Goal: Entertainment & Leisure: Consume media (video, audio)

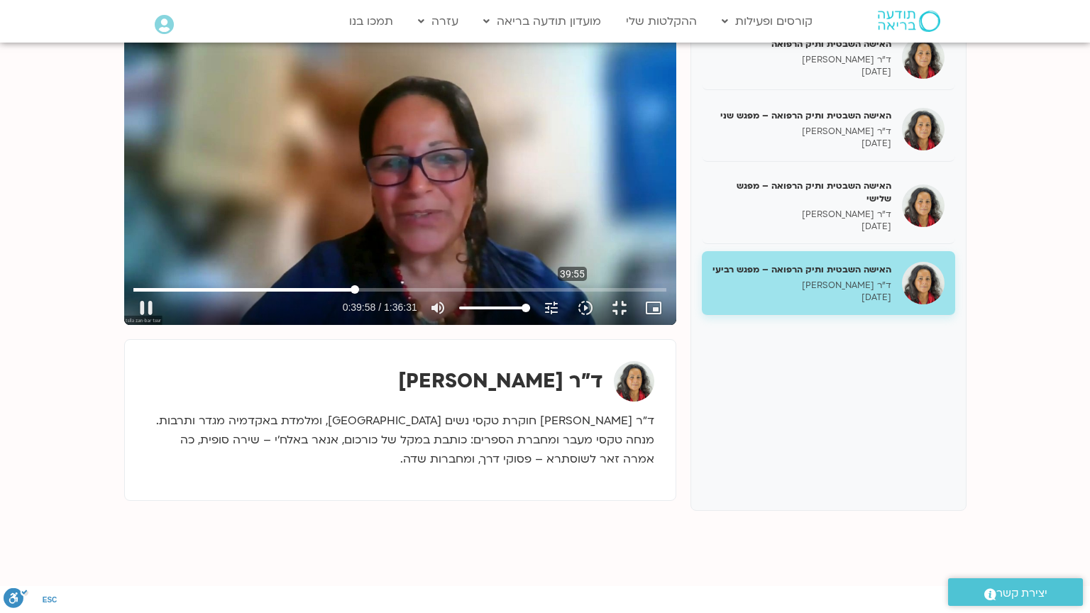
click at [454, 294] on input "Seek" at bounding box center [399, 289] width 532 height 9
click at [473, 294] on input "Seek" at bounding box center [399, 289] width 532 height 9
click at [494, 294] on input "Seek" at bounding box center [399, 289] width 532 height 9
click at [487, 294] on input "Seek" at bounding box center [399, 289] width 532 height 9
click at [676, 325] on div "Skip Ad 1:24:14 pause 1:03:11 / 1:36:31 volume_up Mute tune Resolution Auto 720…" at bounding box center [400, 169] width 552 height 311
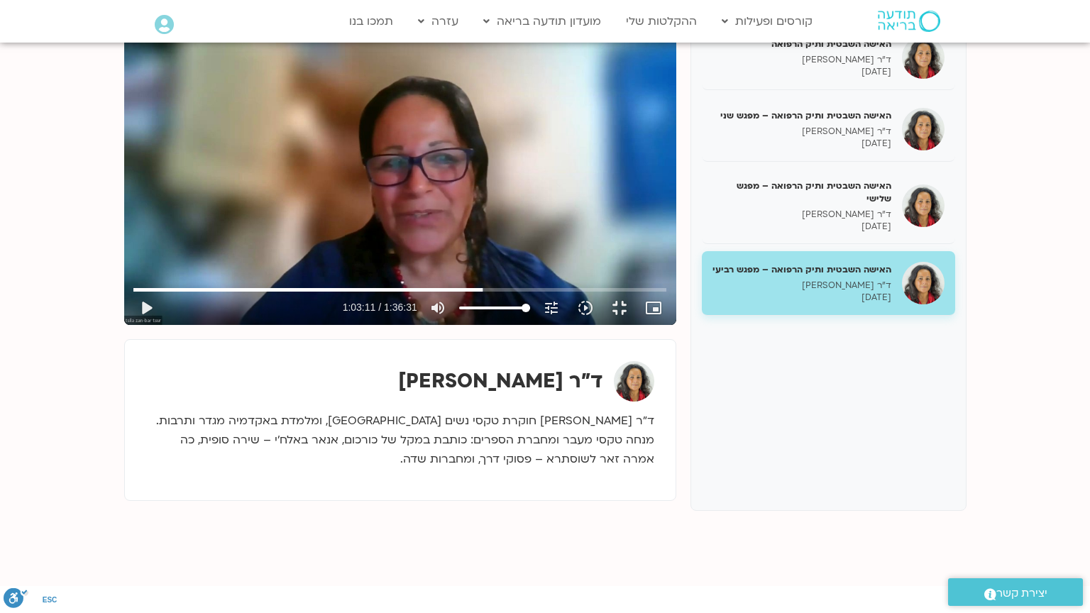
click at [676, 325] on div "Skip Ad 1:24:14 play_arrow 1:03:11 / 1:36:31 volume_up Mute tune Resolution Aut…" at bounding box center [400, 169] width 552 height 311
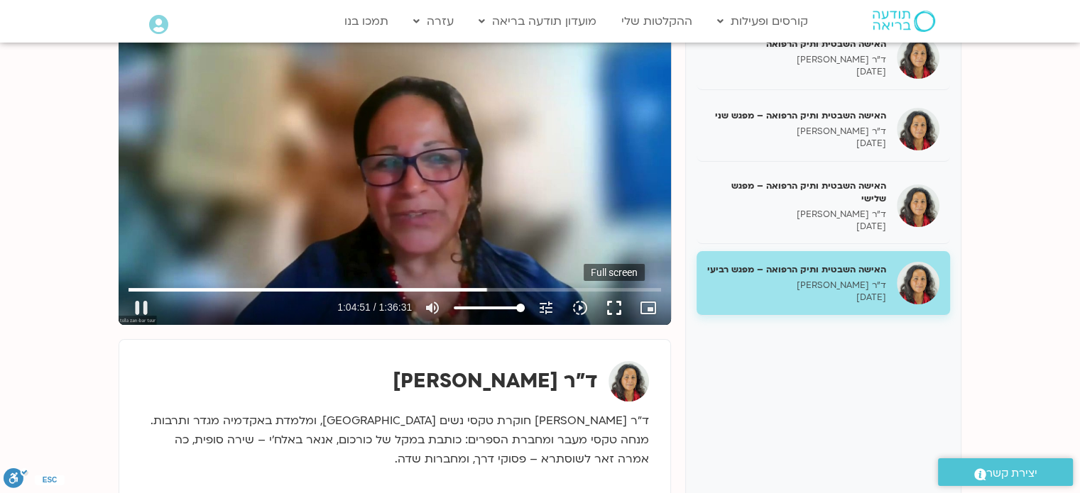
click at [613, 309] on button "fullscreen" at bounding box center [614, 308] width 34 height 34
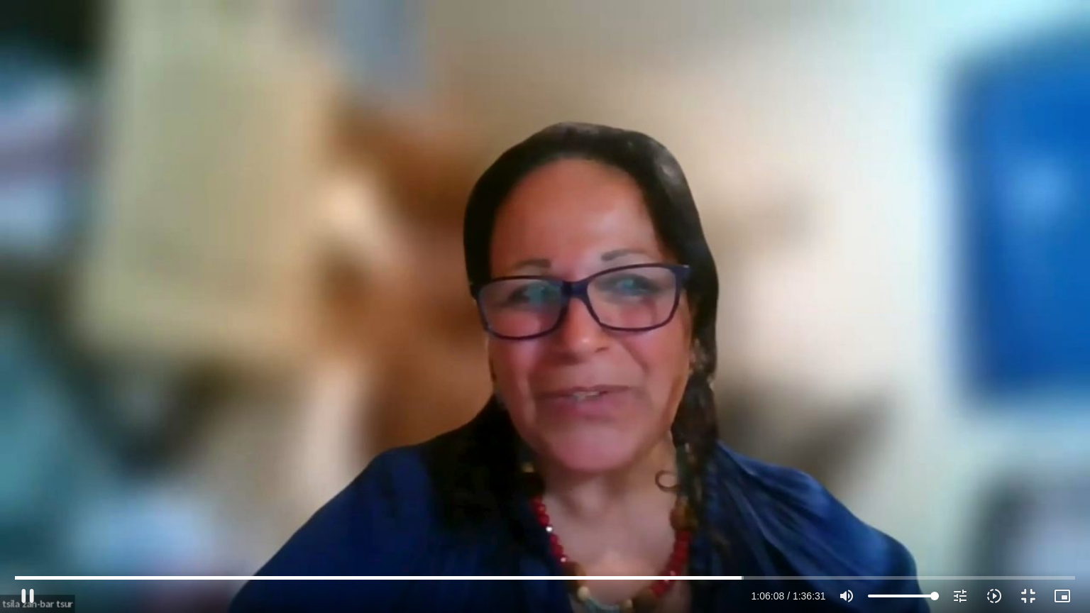
click at [125, 404] on div "Skip Ad 26:22 pause 1:06:08 / 1:36:31 volume_up Mute tune Resolution Auto 720p …" at bounding box center [545, 306] width 1090 height 613
click at [329, 424] on div "Skip Ad 26:22 play_arrow 1:06:08 / 1:36:31 volume_up Mute tune Resolution Auto …" at bounding box center [545, 306] width 1090 height 613
click at [860, 571] on div "Skip Ad 1:17:04 pause 1:15:22 / 1:36:31 volume_up Mute tune Resolution Auto 720…" at bounding box center [545, 590] width 1068 height 46
click at [858, 576] on input "Seek" at bounding box center [545, 578] width 1060 height 9
click at [846, 576] on input "Seek" at bounding box center [545, 578] width 1060 height 9
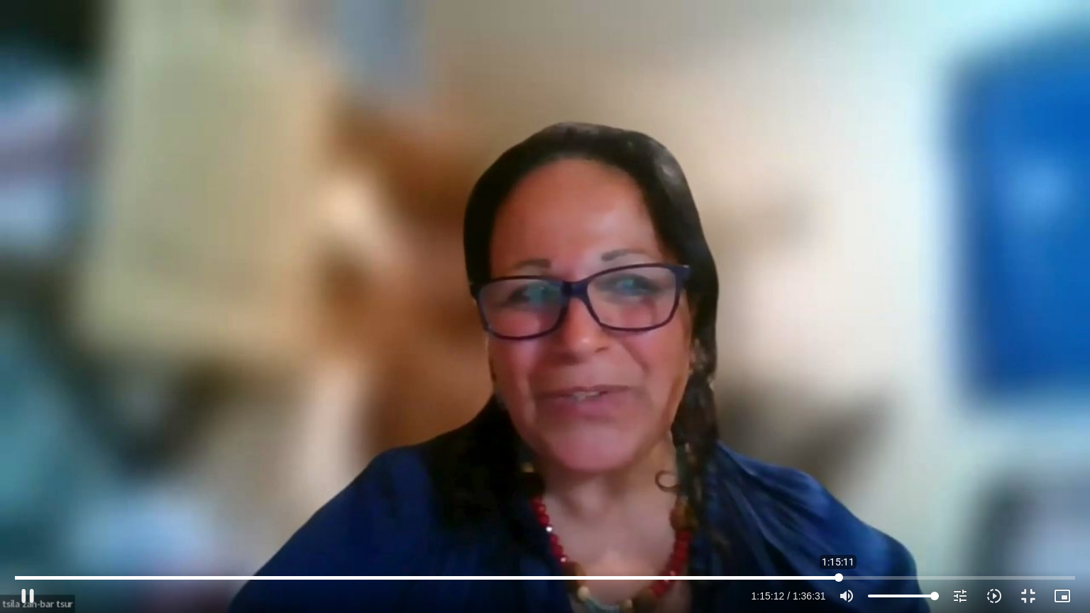
click at [838, 575] on input "Seek" at bounding box center [545, 578] width 1060 height 9
click at [877, 575] on input "Seek" at bounding box center [545, 578] width 1060 height 9
click at [28, 593] on button "pause" at bounding box center [28, 596] width 34 height 34
click at [28, 593] on button "play_arrow" at bounding box center [28, 596] width 34 height 34
click at [897, 576] on input "Seek" at bounding box center [545, 578] width 1060 height 9
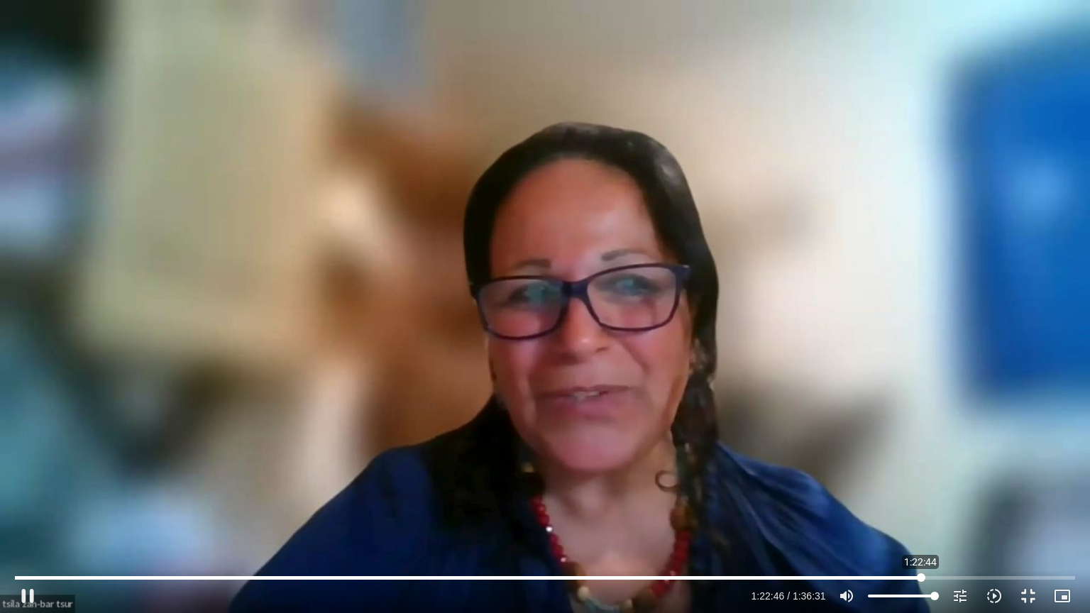
click at [921, 574] on input "Seek" at bounding box center [545, 578] width 1060 height 9
click at [825, 486] on div "Skip Ad 1:22:44 pause 1:22:50 / 1:36:31 volume_up Mute tune Resolution Auto 720…" at bounding box center [545, 306] width 1090 height 613
click at [825, 486] on div "Skip Ad 1:22:44 play_arrow 1:22:50 / 1:36:31 volume_up Mute tune Resolution Aut…" at bounding box center [545, 306] width 1090 height 613
click at [31, 601] on button "pause" at bounding box center [28, 596] width 34 height 34
click at [28, 595] on button "play_arrow" at bounding box center [28, 596] width 34 height 34
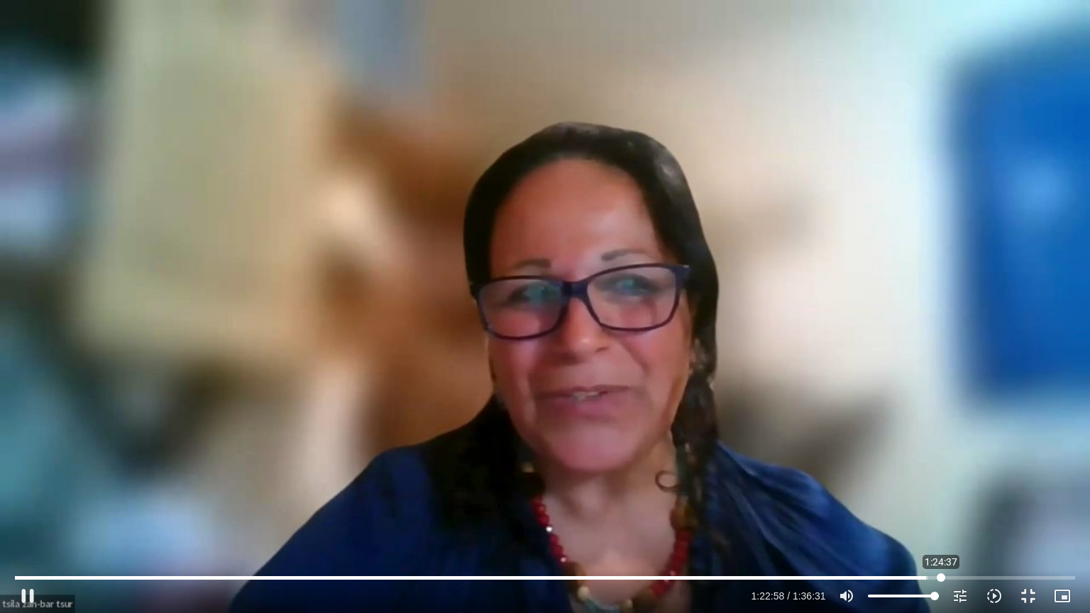
click at [941, 574] on input "Seek" at bounding box center [545, 578] width 1060 height 9
click at [955, 576] on input "Seek" at bounding box center [545, 578] width 1060 height 9
click at [29, 595] on button "pause" at bounding box center [28, 596] width 34 height 34
click at [29, 595] on button "play_arrow" at bounding box center [28, 596] width 34 height 34
click at [976, 577] on input "Seek" at bounding box center [545, 578] width 1060 height 9
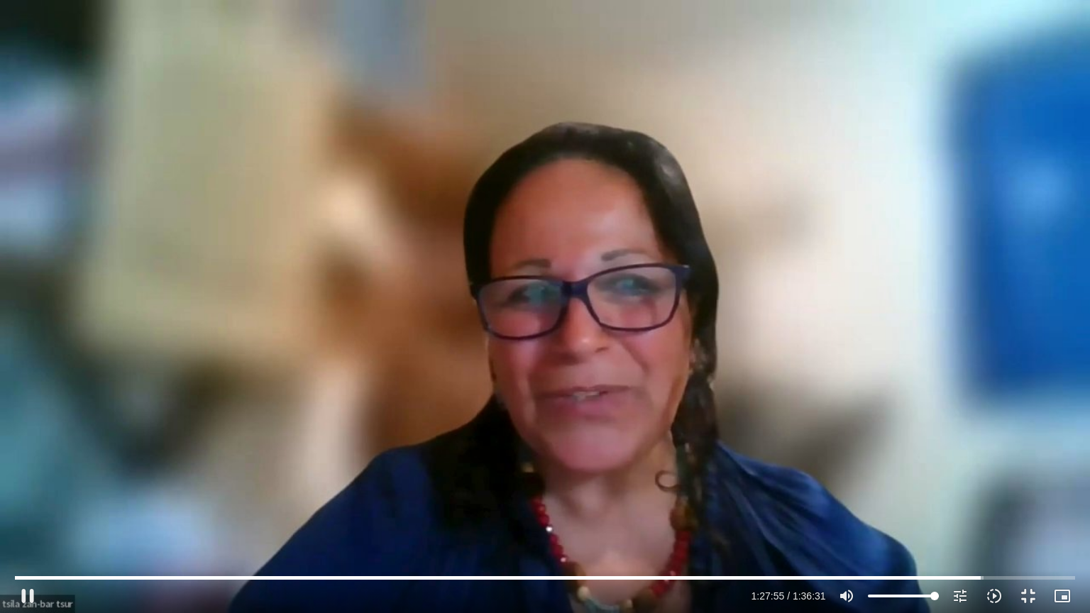
click at [938, 500] on div "Skip Ad 1:27:41 pause 1:27:55 / 1:36:31 volume_up Mute tune Resolution Auto 720…" at bounding box center [545, 306] width 1090 height 613
click at [938, 500] on div "Skip Ad 1:27:41 play_arrow 1:27:55 / 1:36:31 volume_up Mute tune Resolution Aut…" at bounding box center [545, 306] width 1090 height 613
click at [1002, 68] on div "Skip Ad 1:27:41 pause 1:27:59 / 1:36:31 volume_up Mute tune Resolution Auto 720…" at bounding box center [545, 306] width 1090 height 613
click at [1005, 72] on div "Skip Ad 1:27:41 play_arrow 1:27:59 / 1:36:31 volume_up Mute tune Resolution Aut…" at bounding box center [545, 306] width 1090 height 613
click at [832, 388] on div "Skip Ad 1:27:41 pause 1:28:00 / 1:36:31 volume_up Mute tune Resolution Auto 720…" at bounding box center [545, 306] width 1090 height 613
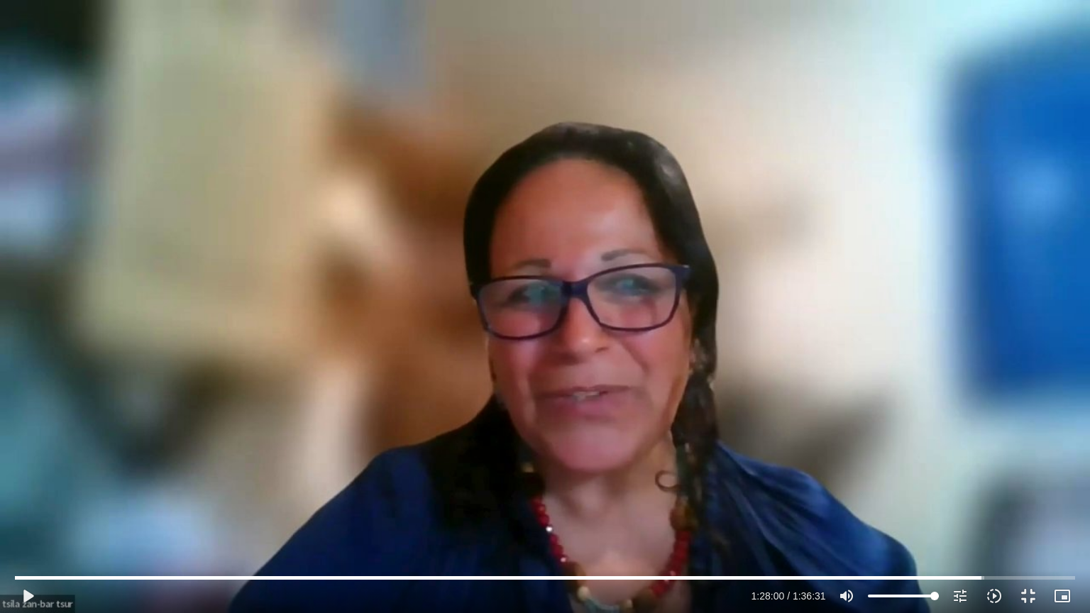
click at [832, 388] on div "Skip Ad 1:27:41 play_arrow 1:28:00 / 1:36:31 volume_up Mute tune Resolution Aut…" at bounding box center [545, 306] width 1090 height 613
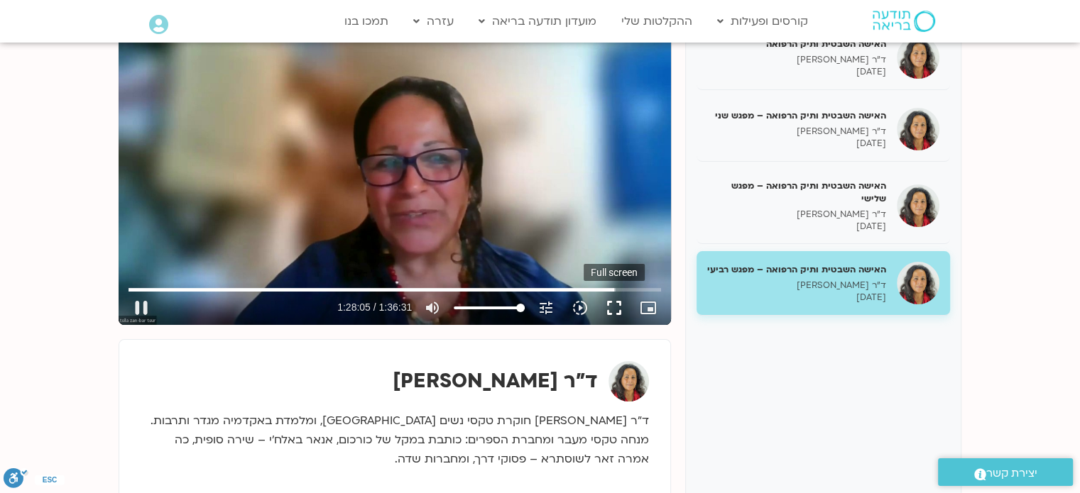
click at [615, 312] on button "fullscreen" at bounding box center [614, 308] width 34 height 34
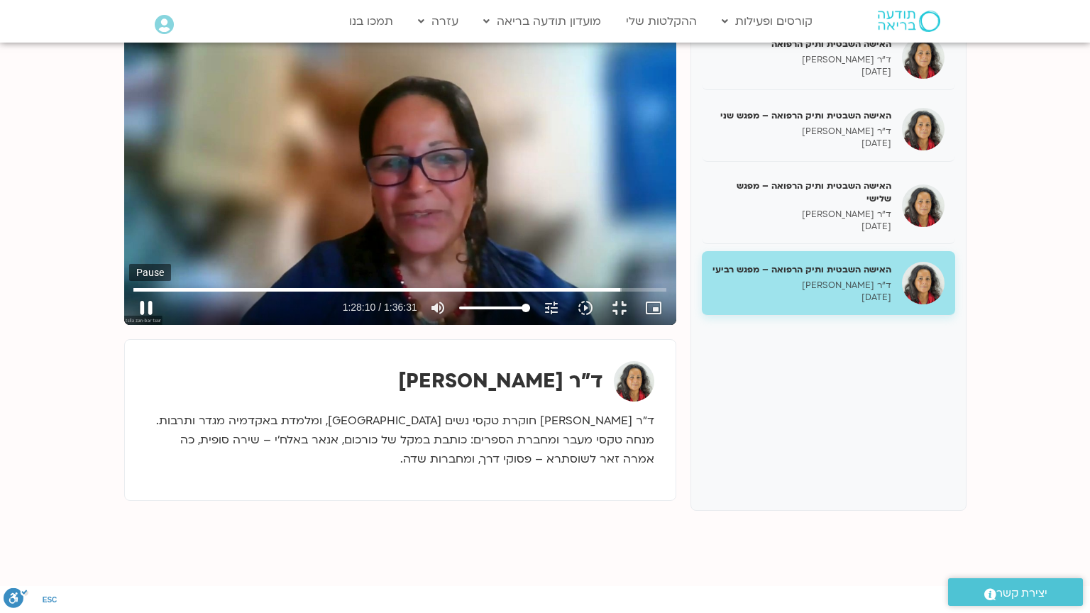
click at [129, 325] on button "pause" at bounding box center [146, 308] width 34 height 34
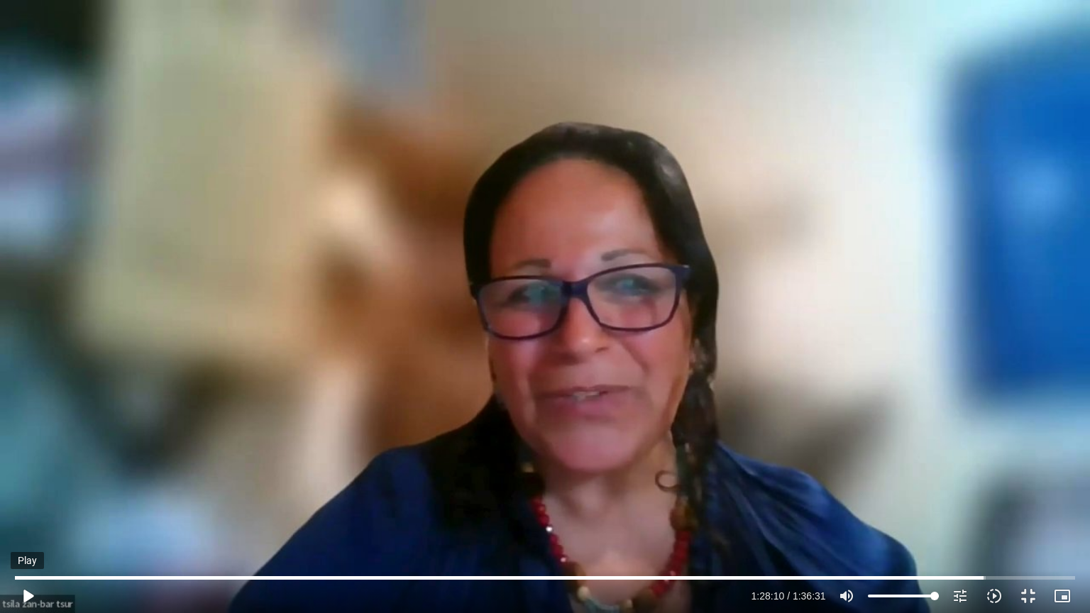
click at [25, 593] on button "play_arrow" at bounding box center [28, 596] width 34 height 34
click at [965, 576] on input "Seek" at bounding box center [545, 578] width 1060 height 9
click at [946, 579] on input "Seek" at bounding box center [545, 578] width 1060 height 9
click at [965, 576] on input "Seek" at bounding box center [545, 578] width 1060 height 9
click at [980, 574] on input "Seek" at bounding box center [545, 578] width 1060 height 9
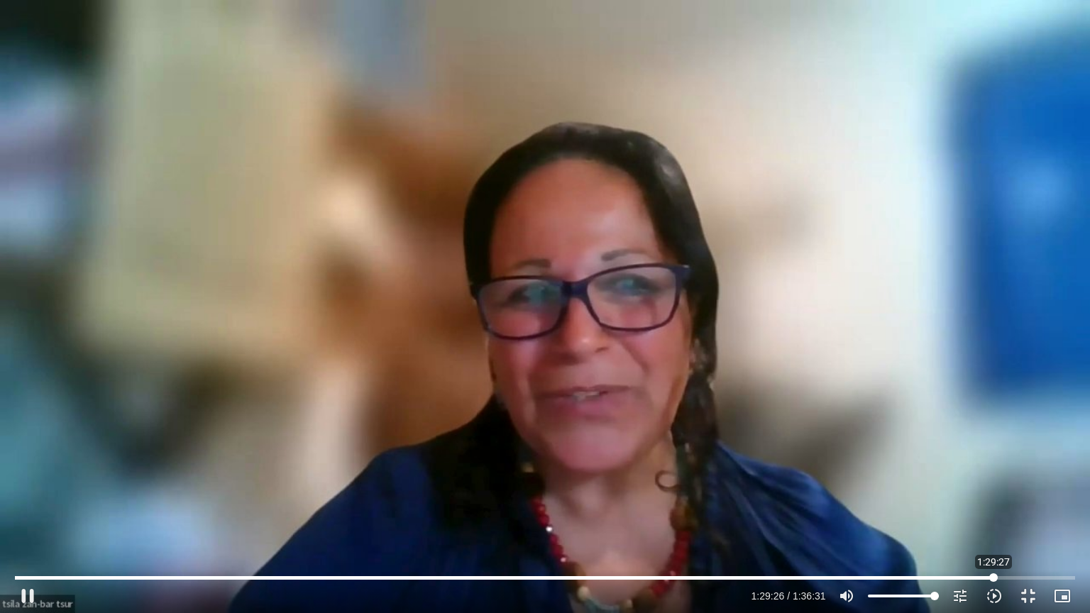
click at [994, 574] on input "Seek" at bounding box center [545, 578] width 1060 height 9
click at [1014, 576] on input "Seek" at bounding box center [545, 578] width 1060 height 9
click at [1029, 574] on input "Seek" at bounding box center [545, 578] width 1060 height 9
click at [1055, 575] on input "Seek" at bounding box center [545, 578] width 1060 height 9
click at [1068, 576] on input "Seek" at bounding box center [545, 578] width 1060 height 9
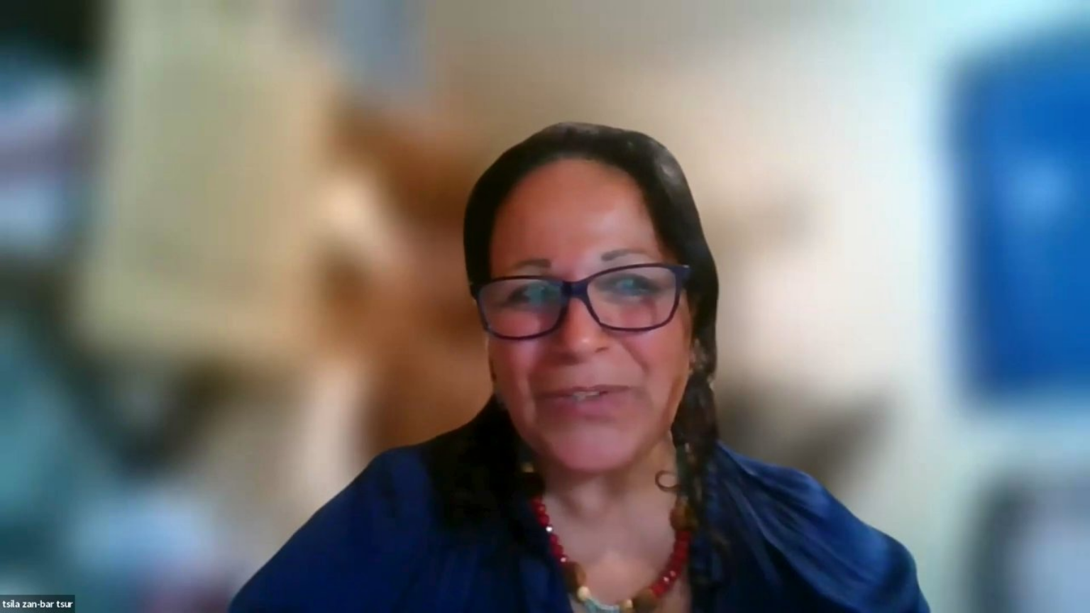
type input "5791.513333"
